Goal: Task Accomplishment & Management: Use online tool/utility

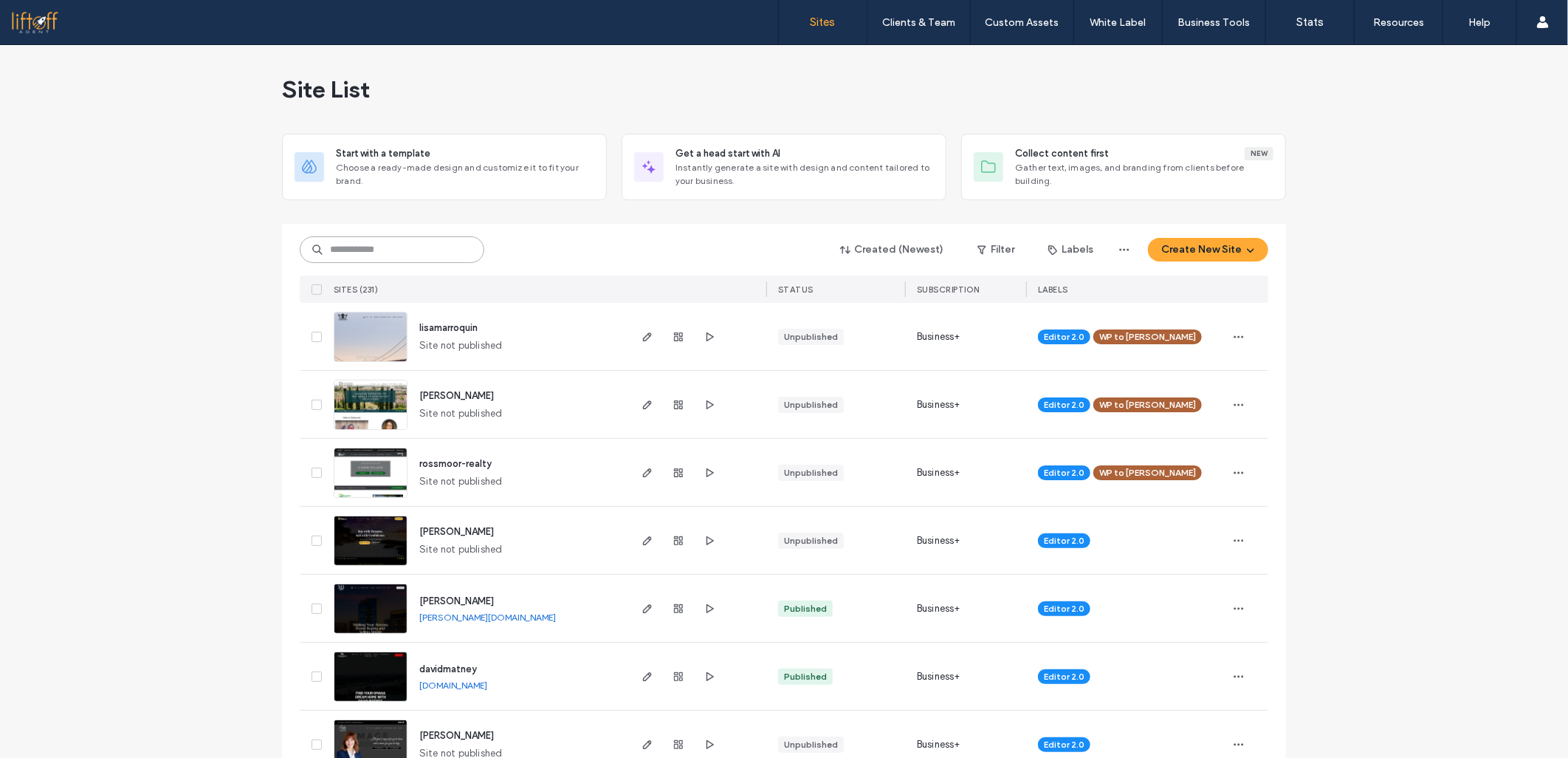
click at [447, 246] on input at bounding box center [392, 249] width 184 height 27
type input "**********"
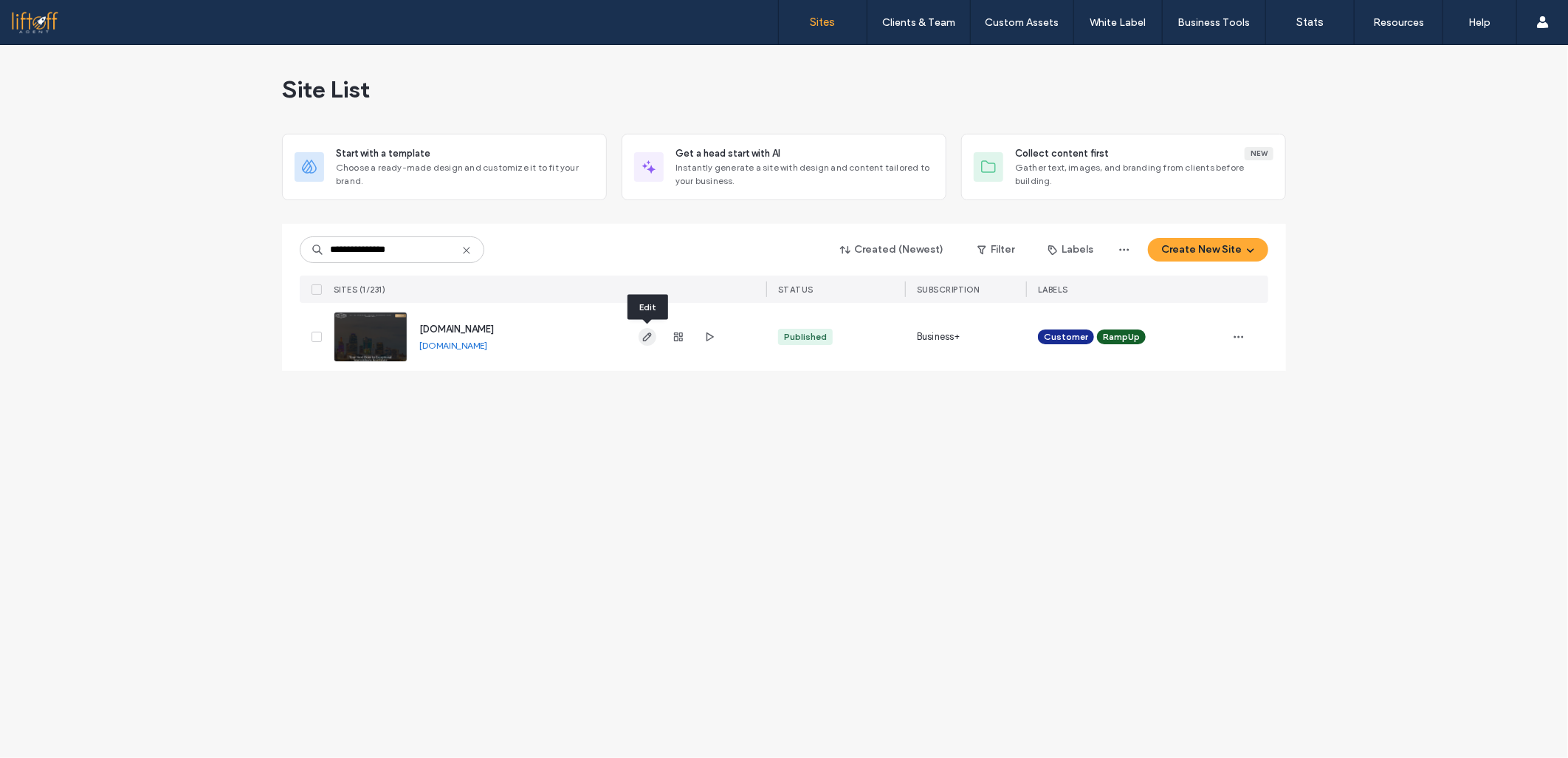
click at [648, 337] on use "button" at bounding box center [647, 336] width 9 height 9
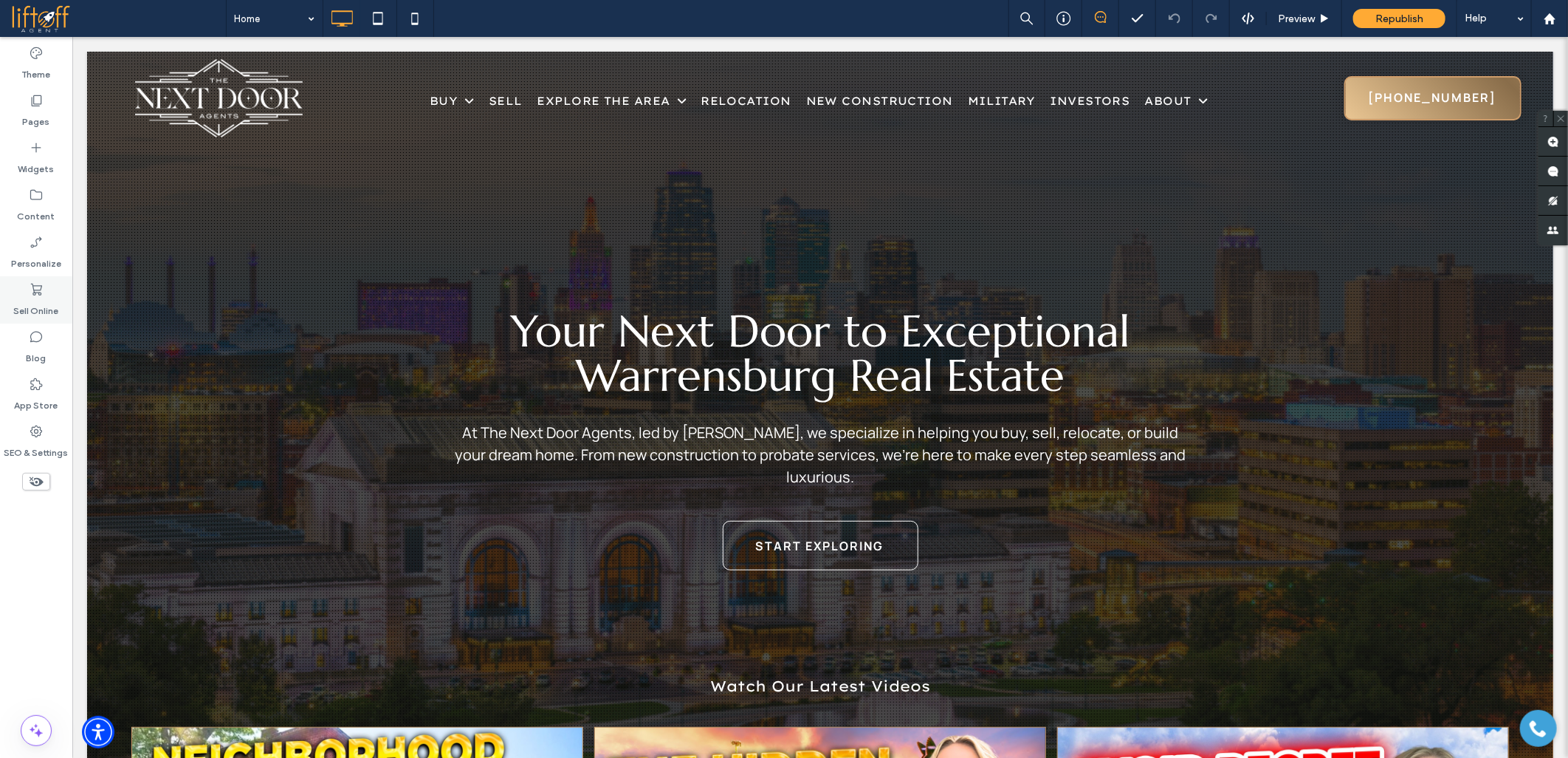
drag, startPoint x: 27, startPoint y: 329, endPoint x: 3, endPoint y: 317, distance: 26.8
click at [27, 329] on div "Blog" at bounding box center [36, 347] width 72 height 47
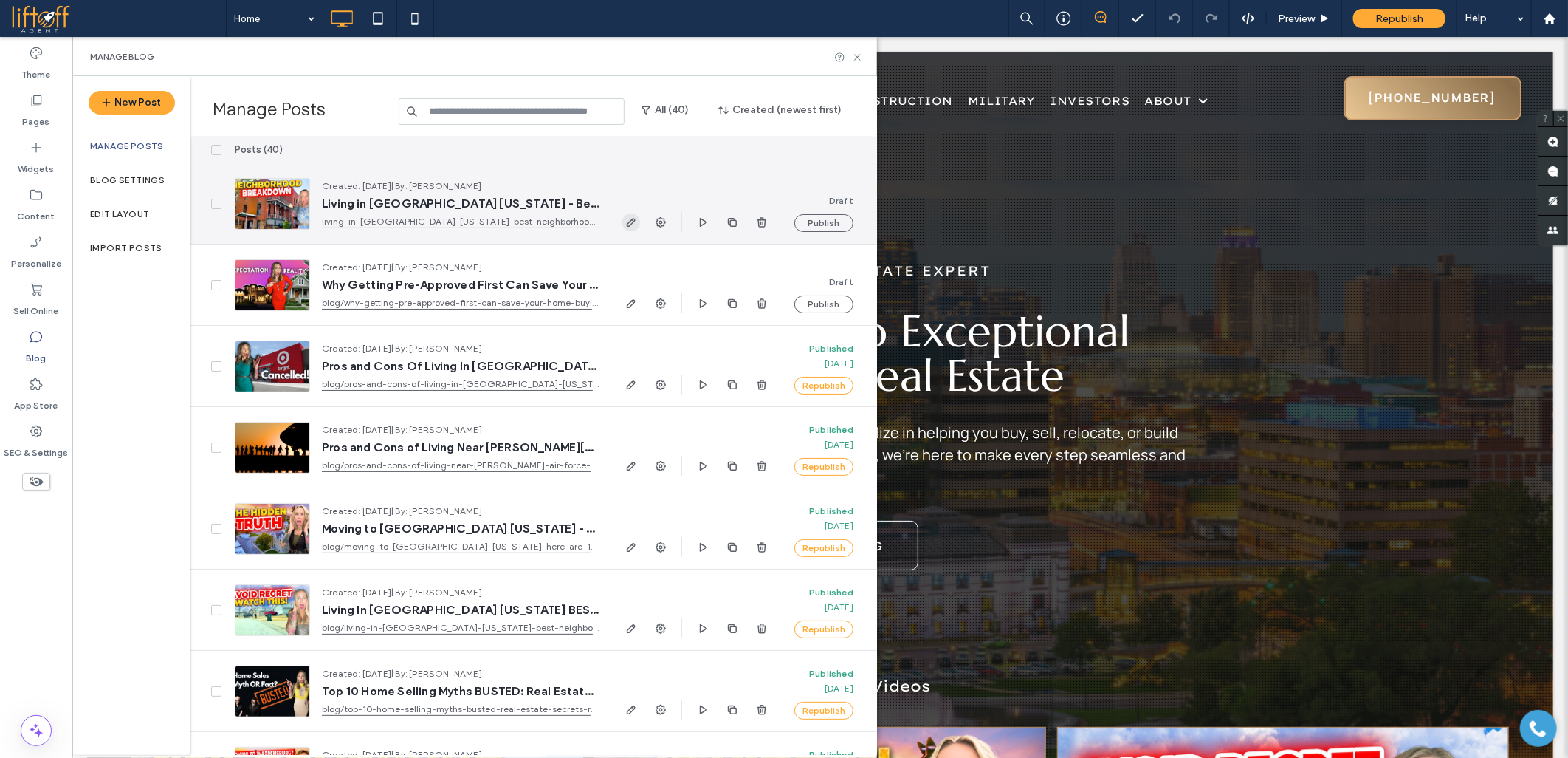
click at [631, 223] on icon "button" at bounding box center [632, 223] width 12 height 12
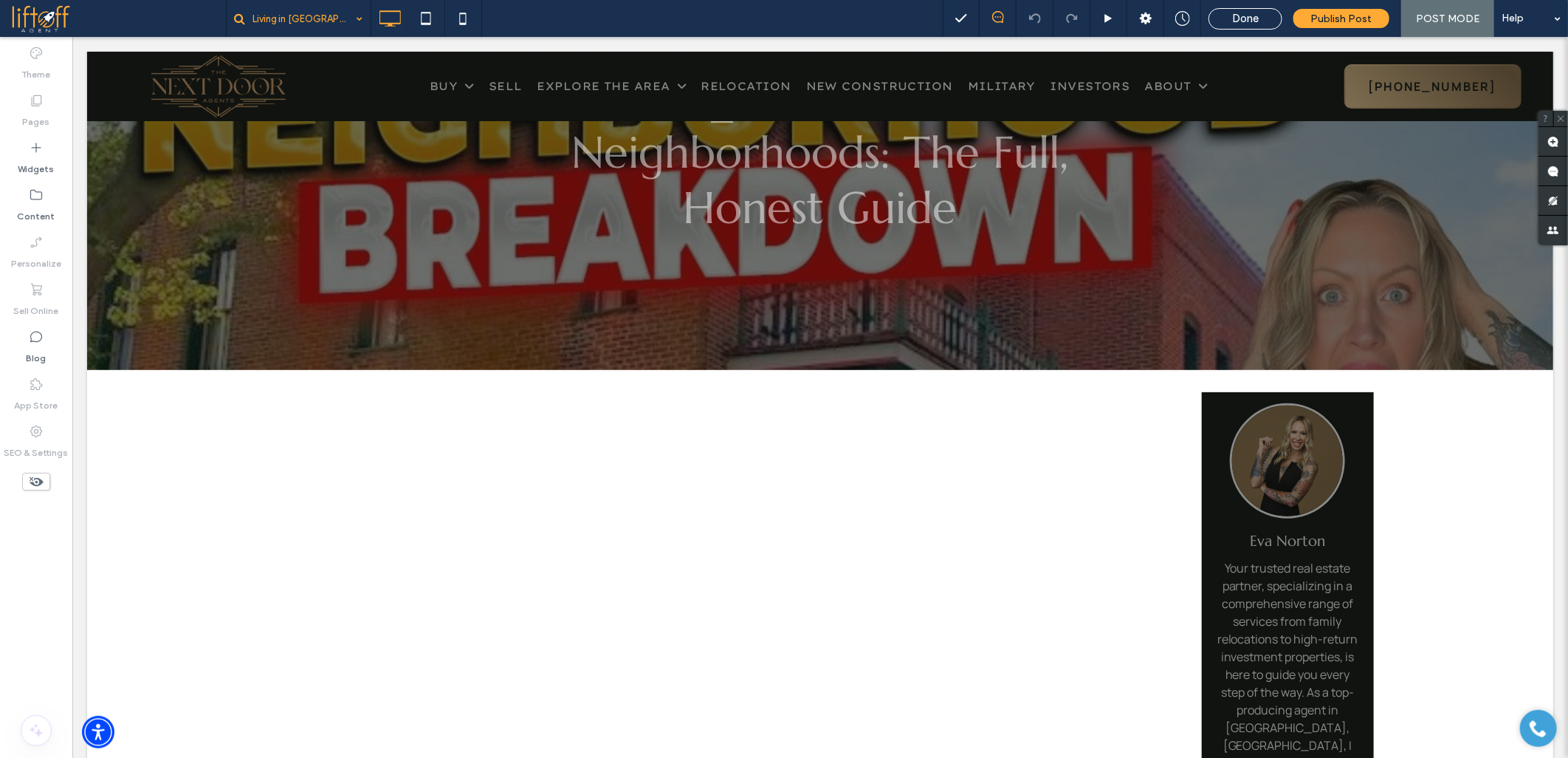
scroll to position [164, 0]
